Goal: Navigation & Orientation: Find specific page/section

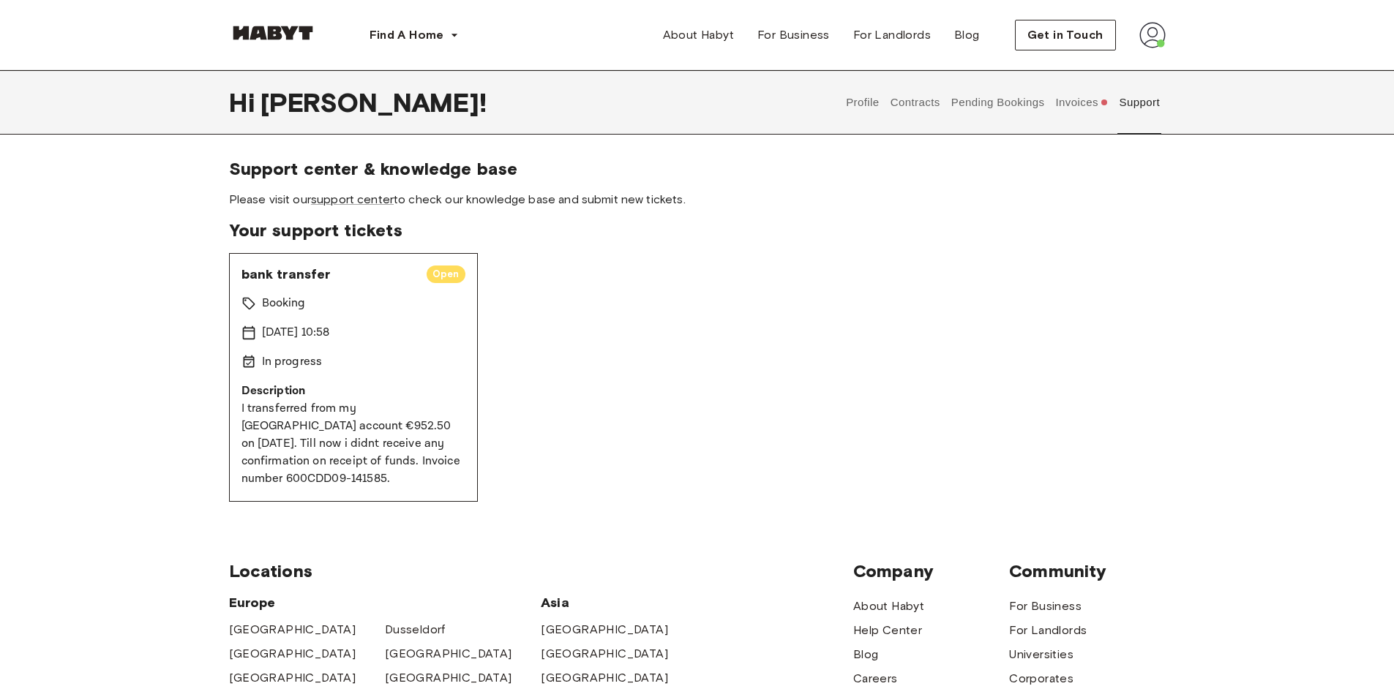
click at [1087, 115] on button "Invoices" at bounding box center [1082, 102] width 56 height 64
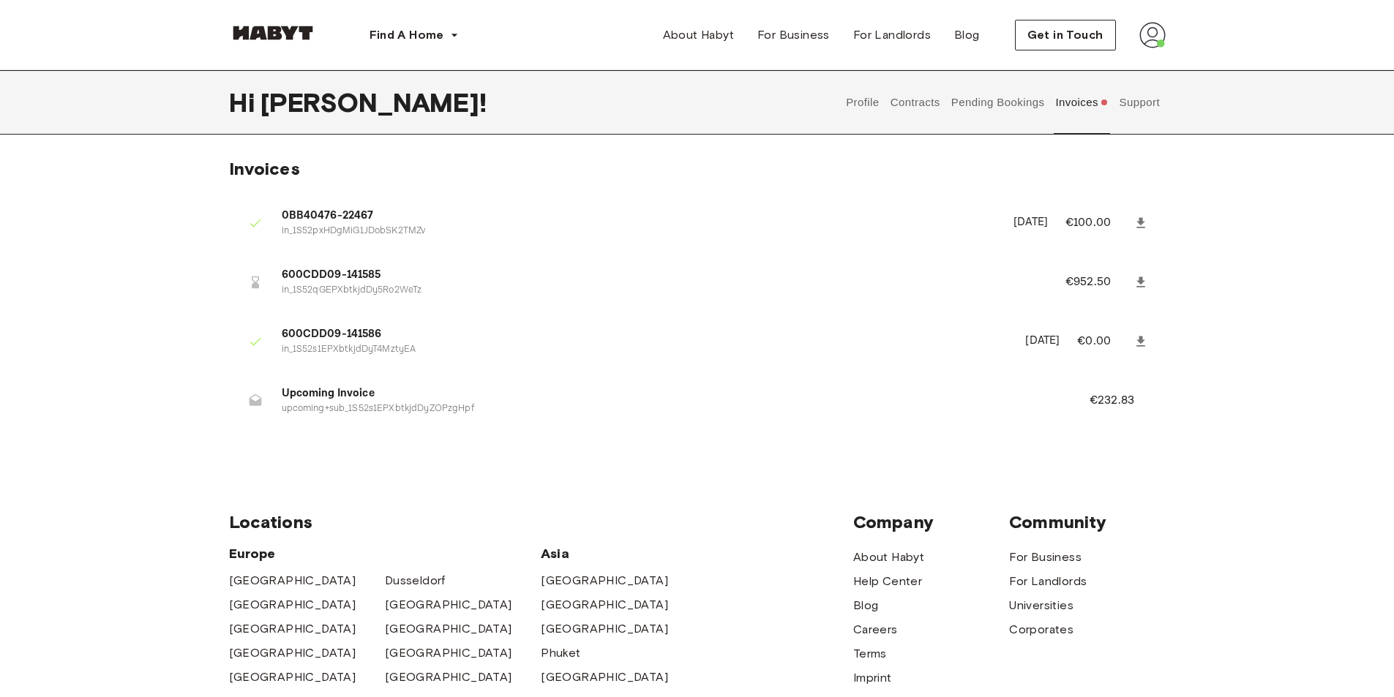
click at [1027, 105] on button "Pending Bookings" at bounding box center [997, 102] width 97 height 64
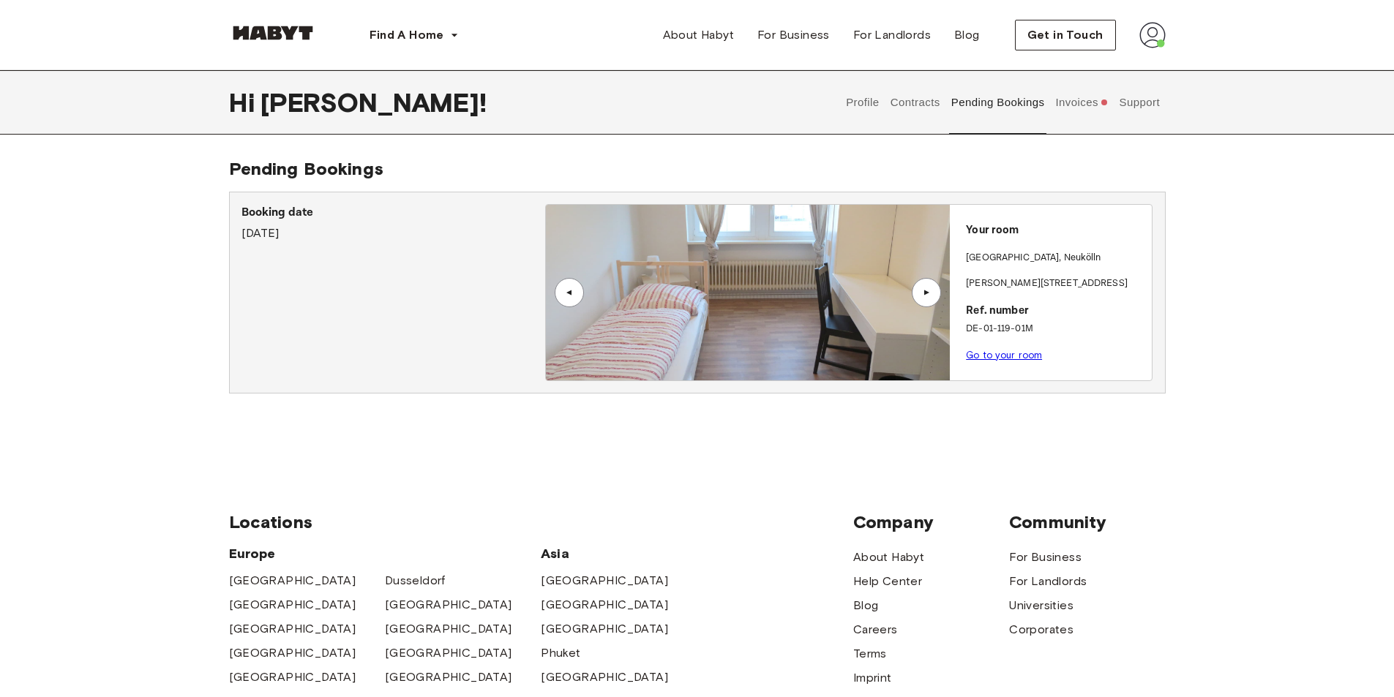
click at [930, 116] on button "Contracts" at bounding box center [914, 102] width 53 height 64
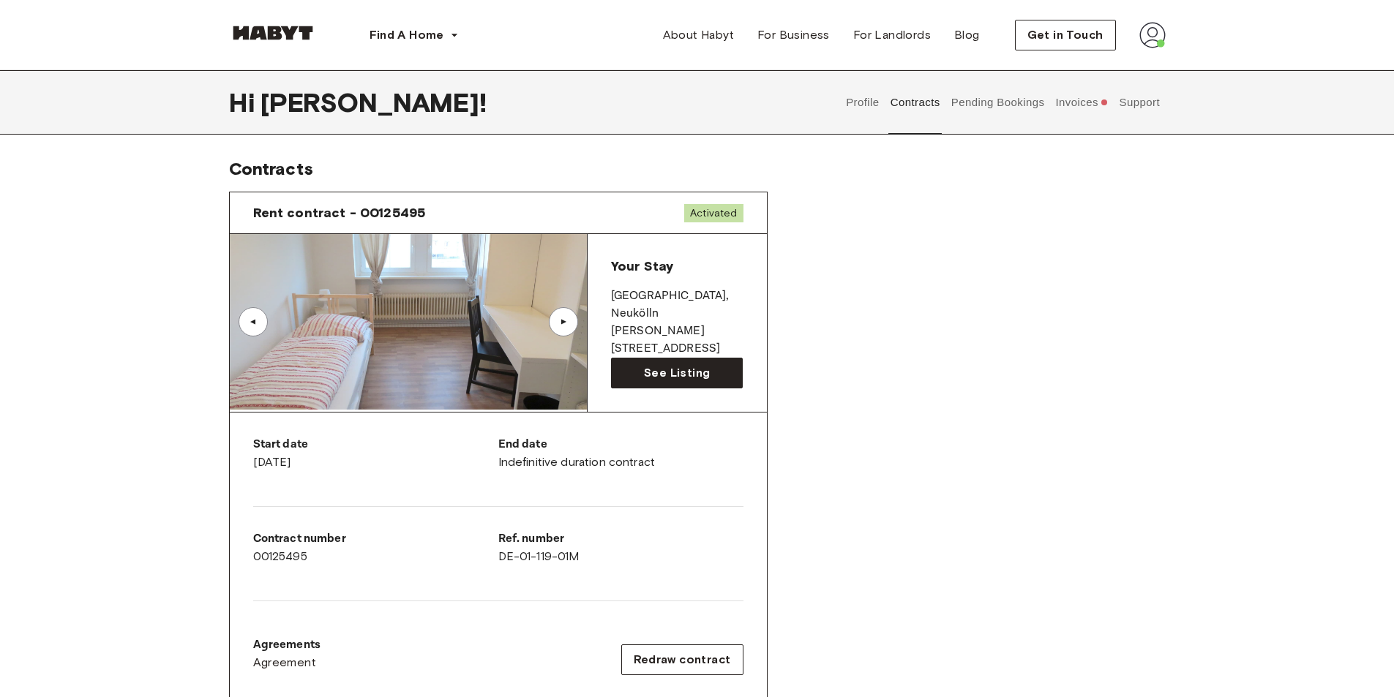
click at [876, 97] on button "Profile" at bounding box center [862, 102] width 37 height 64
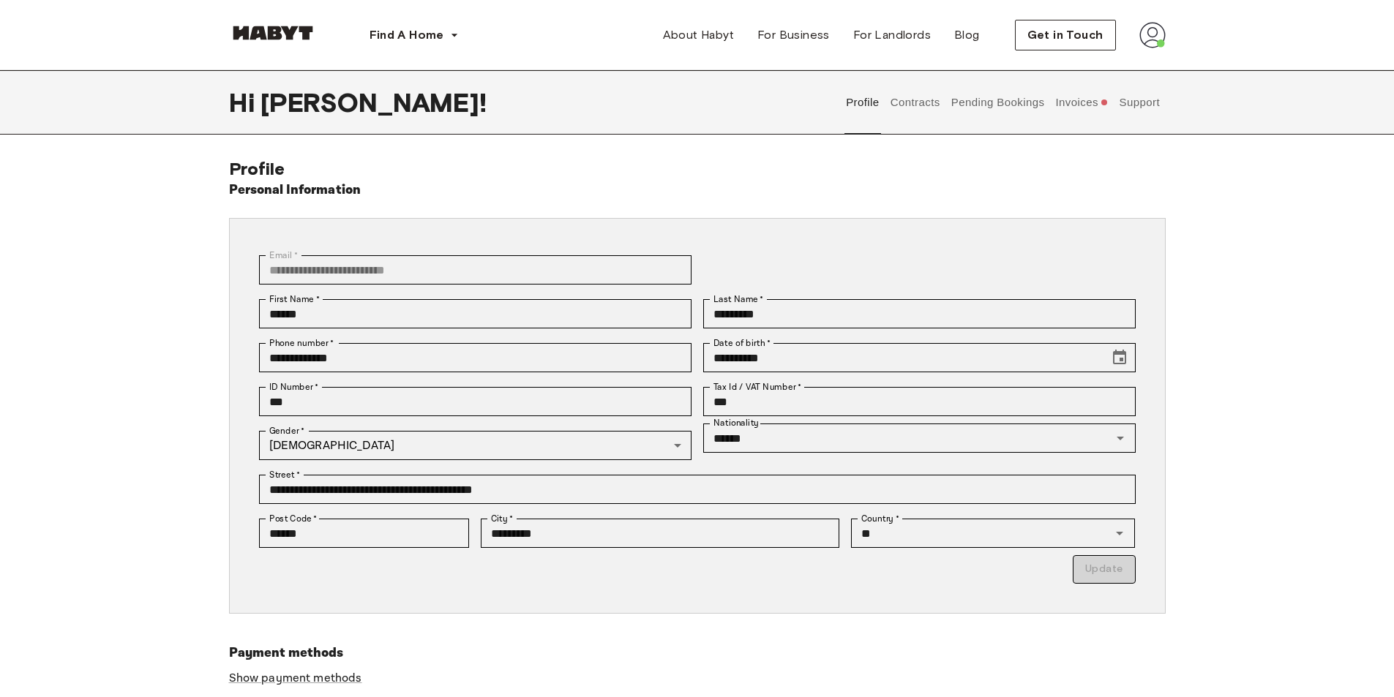
click at [1150, 96] on button "Support" at bounding box center [1139, 102] width 45 height 64
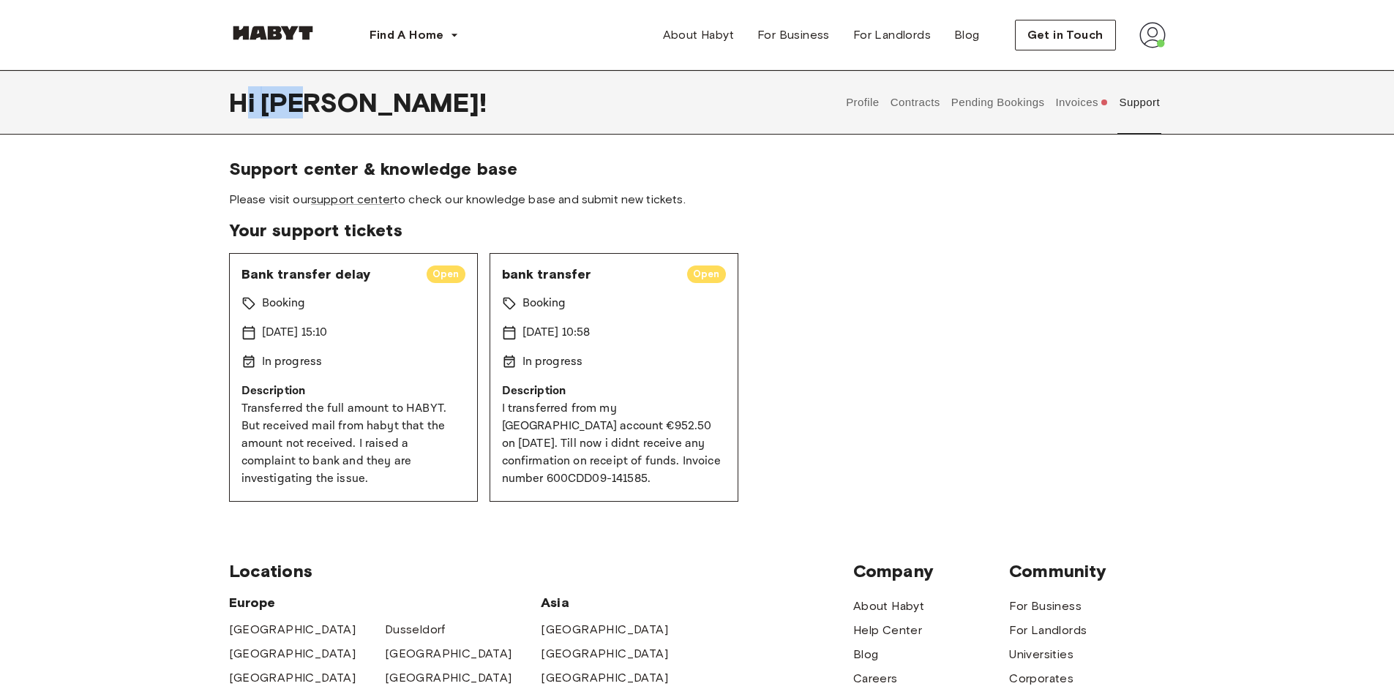
drag, startPoint x: 199, startPoint y: 121, endPoint x: 356, endPoint y: 82, distance: 162.2
click at [356, 82] on div "Hi [PERSON_NAME] !" at bounding box center [358, 102] width 258 height 64
